Goal: Contribute content: Add original content to the website for others to see

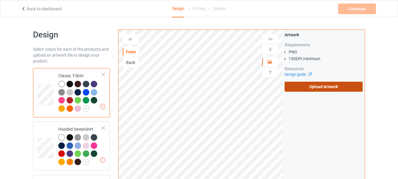
click at [321, 86] on label "Upload Artwork" at bounding box center [324, 87] width 78 height 10
click at [0, 0] on input "Upload Artwork" at bounding box center [0, 0] width 0 height 0
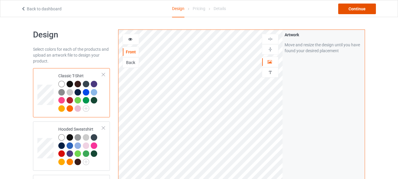
click at [356, 10] on div "Continue" at bounding box center [358, 9] width 38 height 11
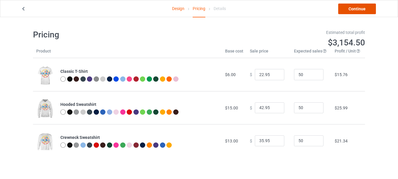
click at [356, 11] on link "Continue" at bounding box center [358, 9] width 38 height 11
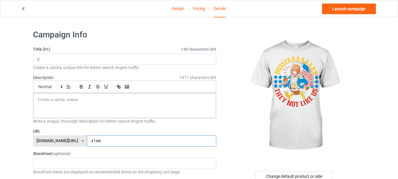
click at [157, 139] on input "x1sw" at bounding box center [151, 140] width 129 height 11
type input "x1swkk"
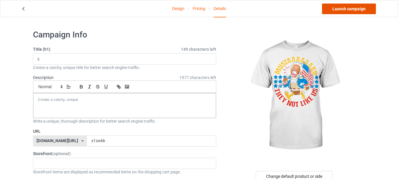
click at [334, 9] on link "Launch campaign" at bounding box center [349, 9] width 54 height 11
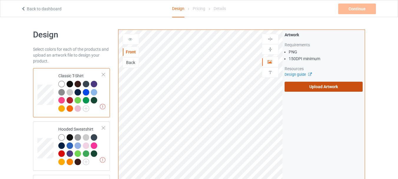
click at [309, 84] on label "Upload Artwork" at bounding box center [324, 87] width 78 height 10
click at [0, 0] on input "Upload Artwork" at bounding box center [0, 0] width 0 height 0
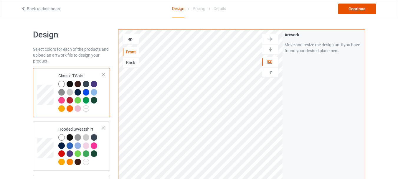
click at [353, 8] on div "Continue" at bounding box center [358, 9] width 38 height 11
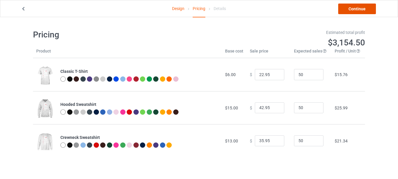
click at [354, 9] on link "Continue" at bounding box center [358, 9] width 38 height 11
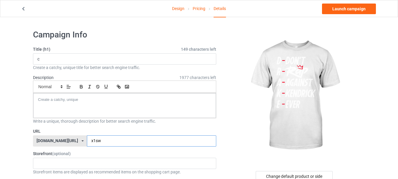
click at [122, 141] on input "x1sw" at bounding box center [151, 140] width 129 height 11
type input "x1swll"
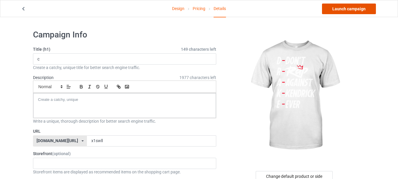
click at [349, 9] on link "Launch campaign" at bounding box center [349, 9] width 54 height 11
